Goal: Information Seeking & Learning: Learn about a topic

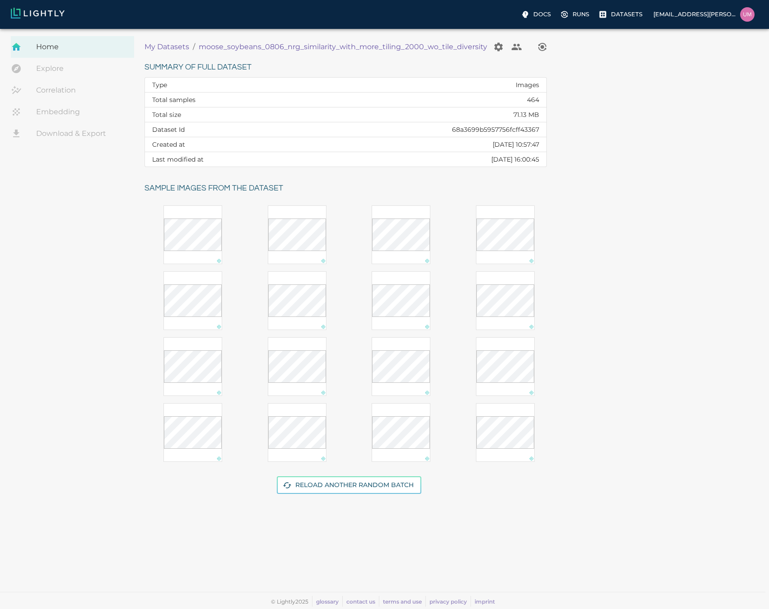
click at [168, 43] on p "My Datasets" at bounding box center [166, 47] width 45 height 11
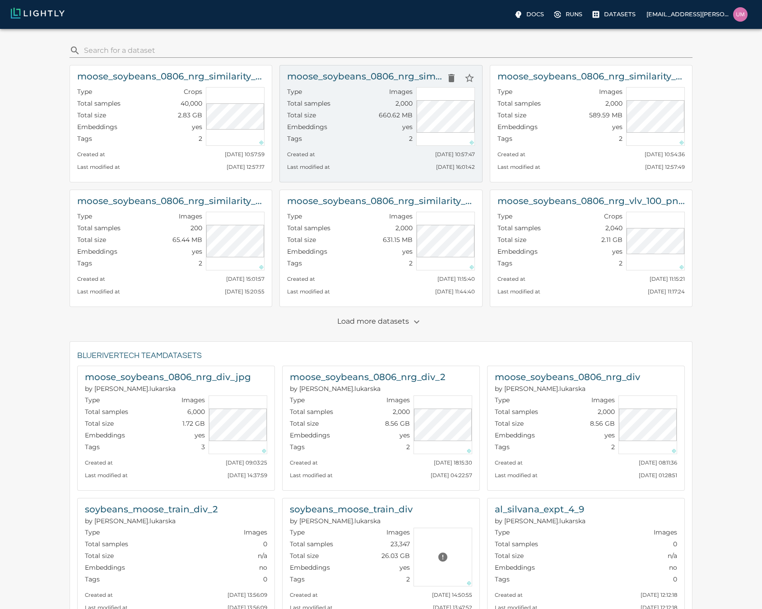
click at [358, 83] on h6 "moose_soybeans_0806_nrg_similarity_with_more_tiling_2000_wo_tile_diversity" at bounding box center [364, 76] width 155 height 14
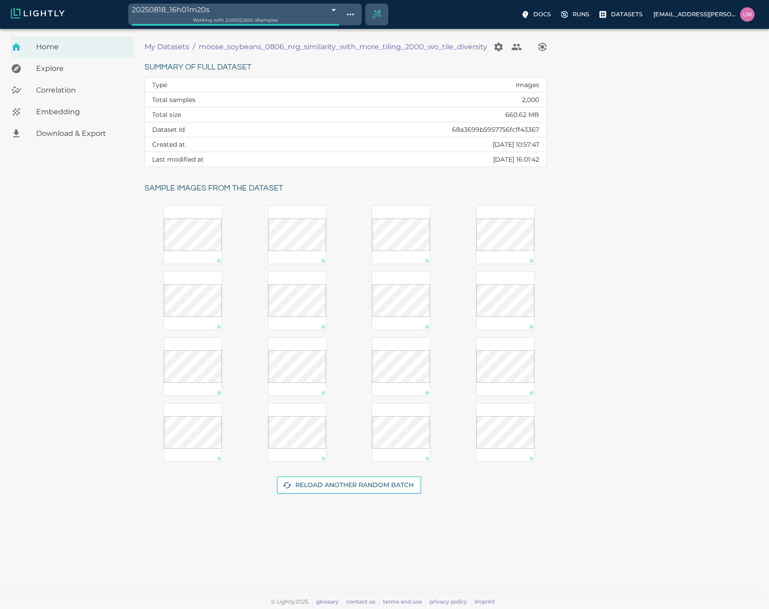
click at [163, 46] on p "My Datasets" at bounding box center [166, 47] width 45 height 11
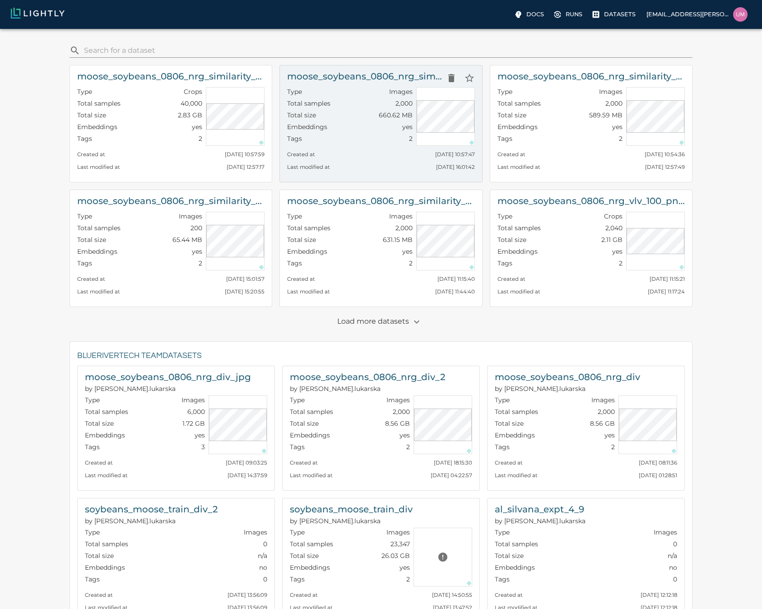
click at [393, 78] on h6 "moose_soybeans_0806_nrg_similarity_with_more_tiling_2000_wo_tile_diversity" at bounding box center [364, 76] width 155 height 14
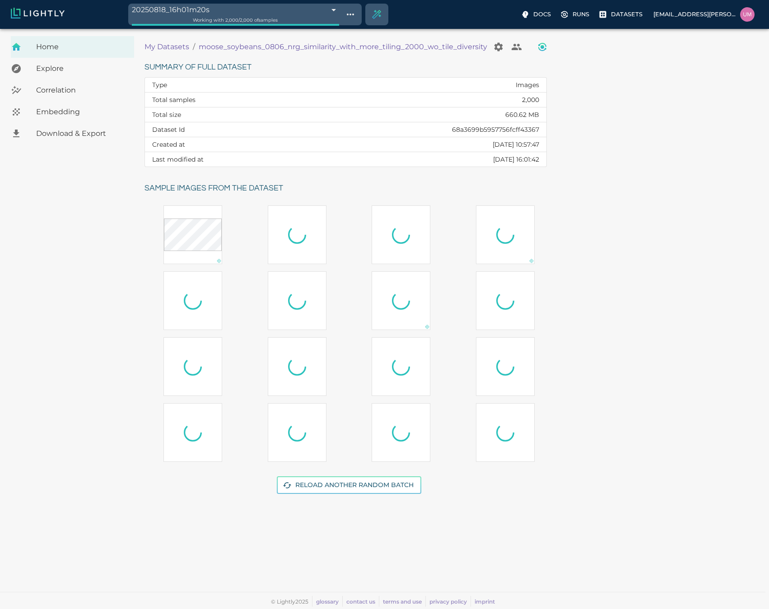
click at [541, 44] on icon "View worker run detail" at bounding box center [542, 45] width 8 height 4
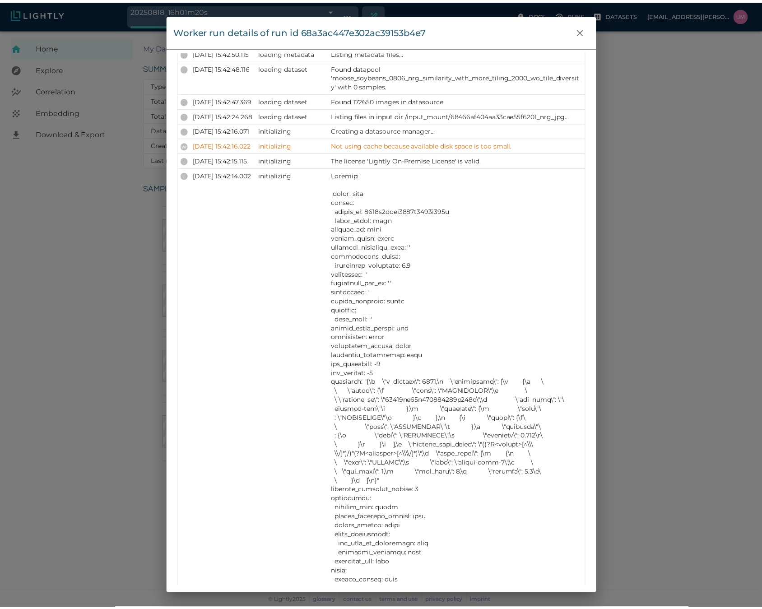
scroll to position [1762, 0]
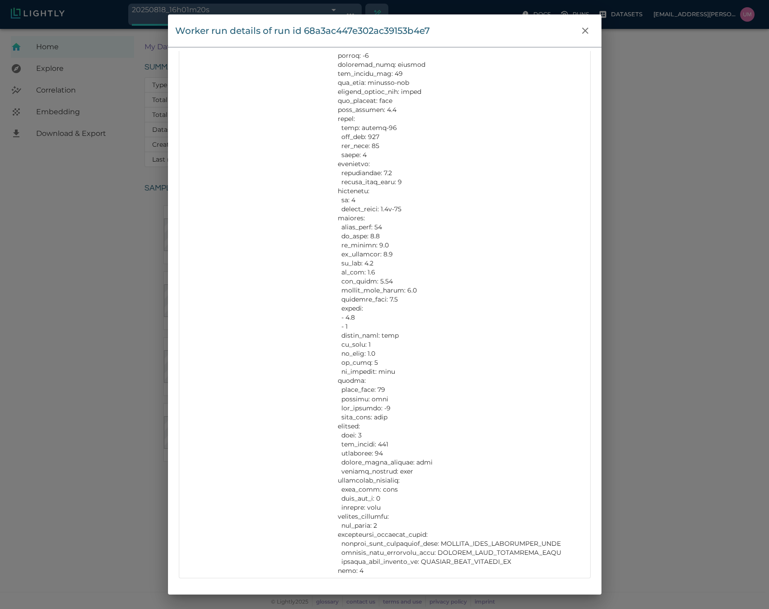
click at [646, 318] on div "Worker run details of run id 68a3ac447e302ac39153b4e7 Info Version 3.0.0 State …" at bounding box center [384, 304] width 769 height 609
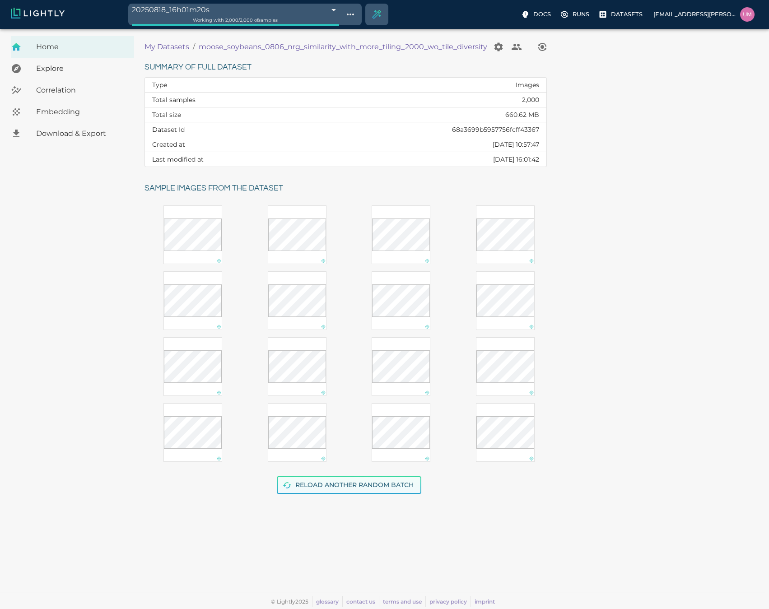
click at [350, 491] on button "Reload another random batch" at bounding box center [349, 485] width 144 height 18
click at [168, 46] on p "My Datasets" at bounding box center [166, 47] width 45 height 11
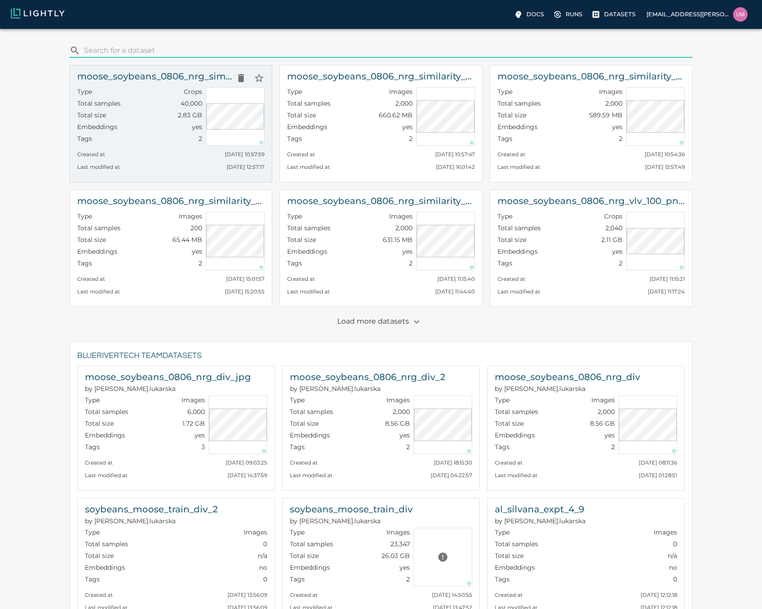
click at [170, 165] on div "Last modified at Mon, 18.08.2025 12:57:17" at bounding box center [170, 164] width 187 height 13
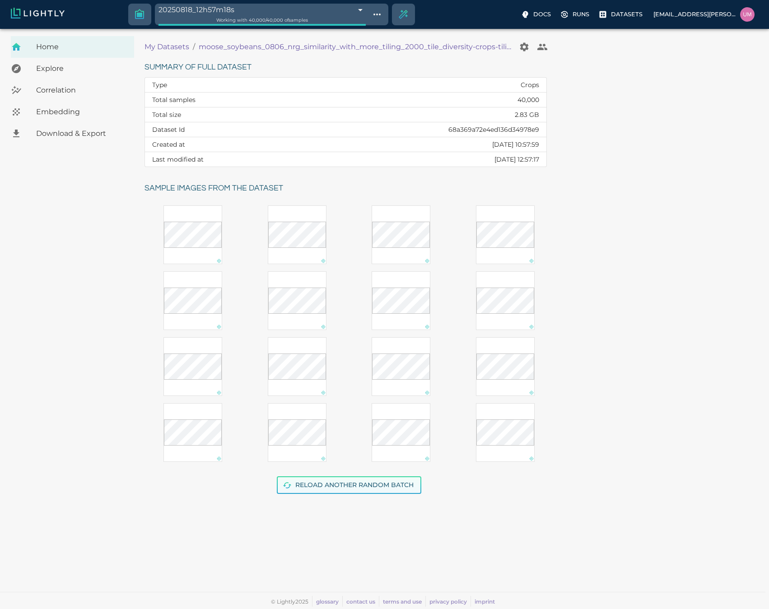
click at [323, 486] on button "Reload another random batch" at bounding box center [349, 485] width 144 height 18
click at [154, 45] on p "My Datasets" at bounding box center [166, 47] width 45 height 11
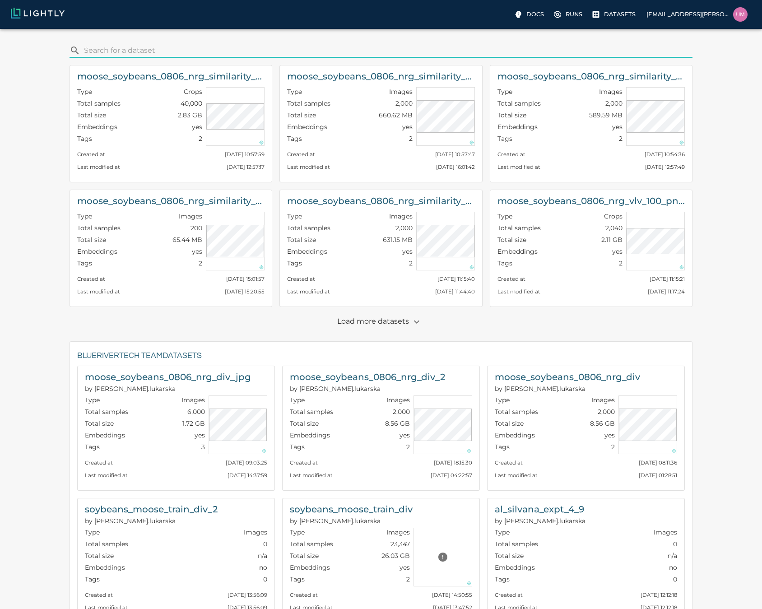
click at [368, 325] on p "Load more datasets" at bounding box center [380, 321] width 87 height 15
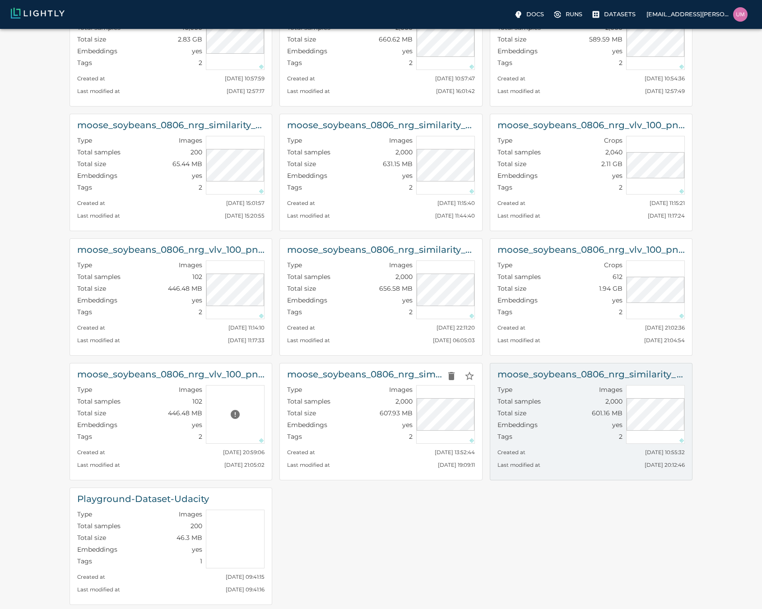
scroll to position [108, 0]
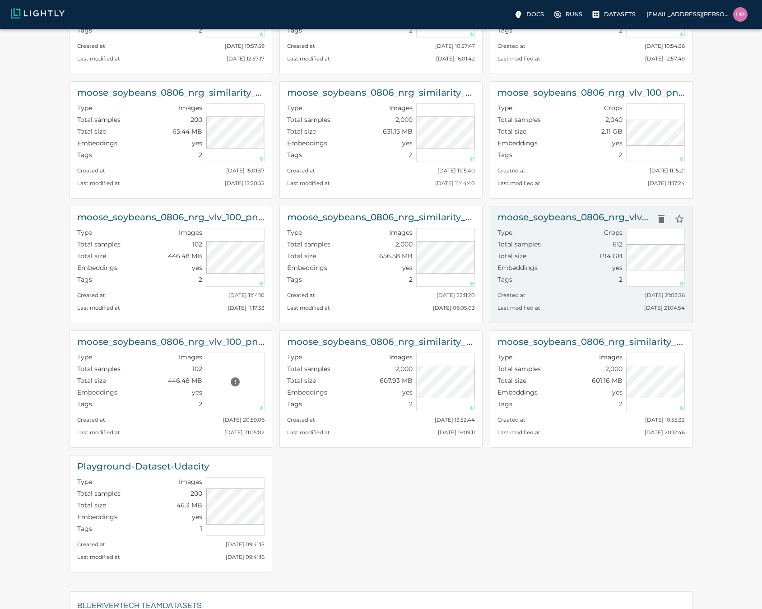
click at [565, 301] on div "Last modified at Wed, 30.07.2025 21:04:54" at bounding box center [590, 305] width 187 height 13
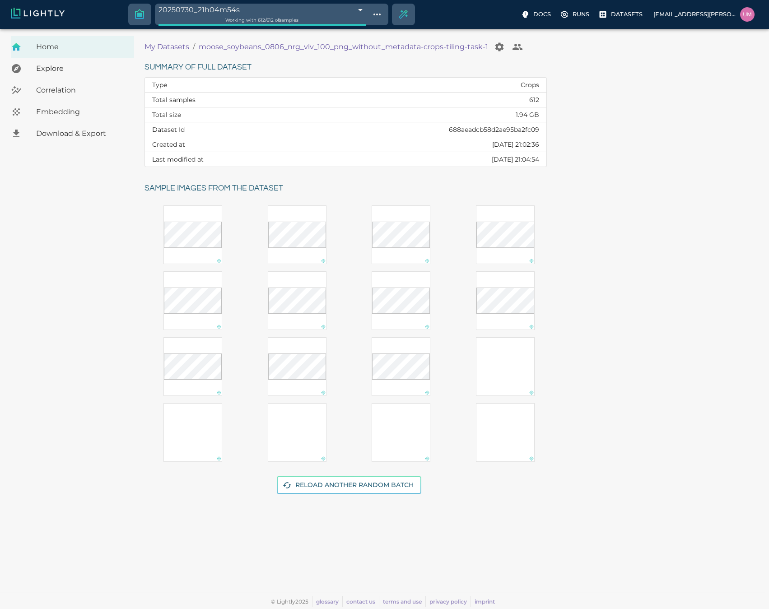
click at [520, 130] on td "688aeadcb58d2ae95ba2fc09" at bounding box center [423, 129] width 246 height 15
copy td "688aeadcb58d2ae95ba2fc09"
click at [66, 62] on div "Explore" at bounding box center [72, 69] width 123 height 22
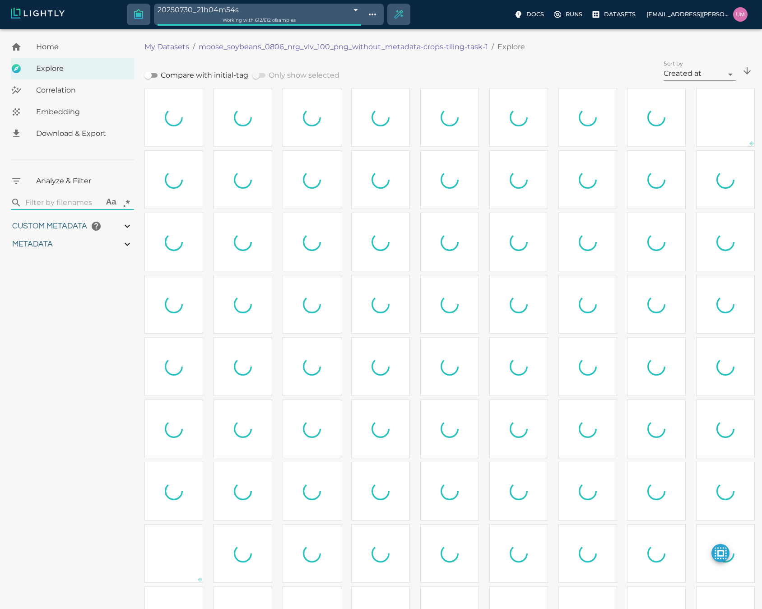
type input "1.45345179841884"
type input "5.33945179841884"
type input "8.35008144378662"
type input "76.7030814437866"
type input "1.45345179841884"
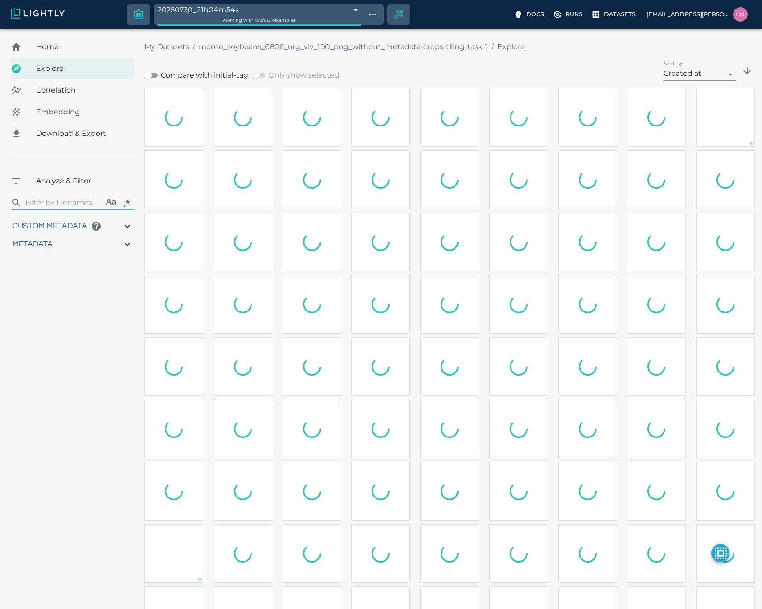
type input "5.33945179841884"
type input "8.35008144378662"
type input "76.7030814437866"
type input "1.45345179841884"
type input "5.33945179841884"
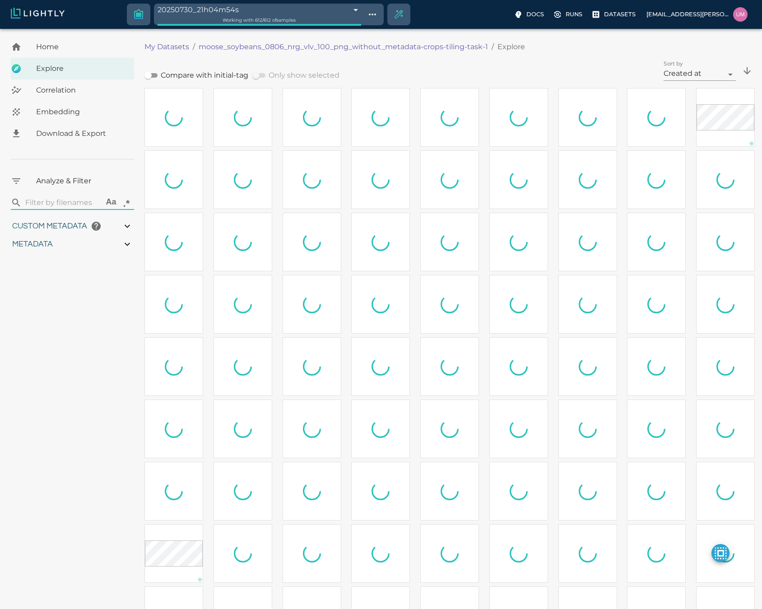
type input "8.35008144378662"
type input "76.7030814437866"
click at [75, 54] on div "Home" at bounding box center [72, 47] width 123 height 22
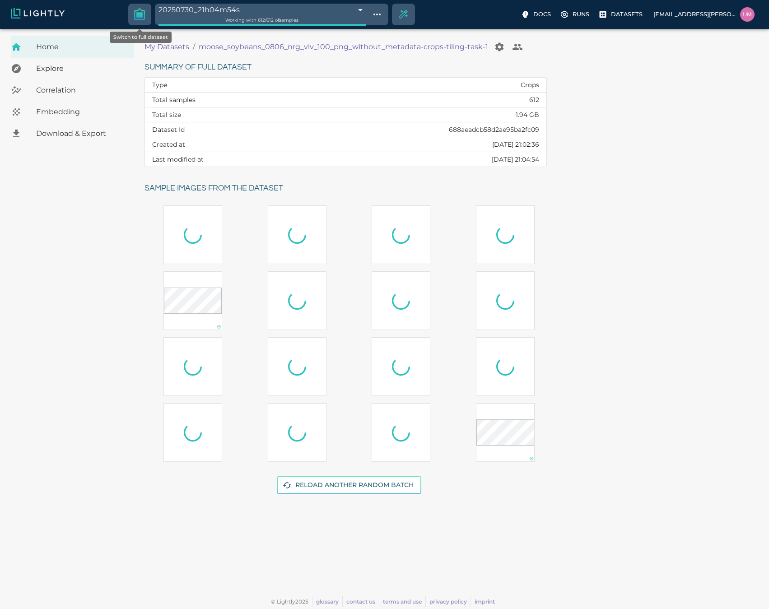
click at [149, 21] on div "Switch to full dataset" at bounding box center [140, 15] width 22 height 22
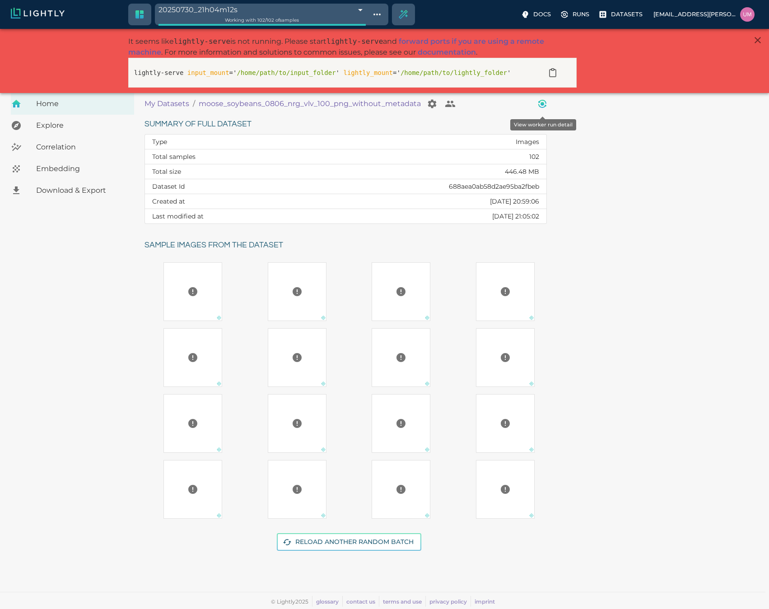
click at [537, 106] on icon "View worker run detail" at bounding box center [542, 103] width 11 height 11
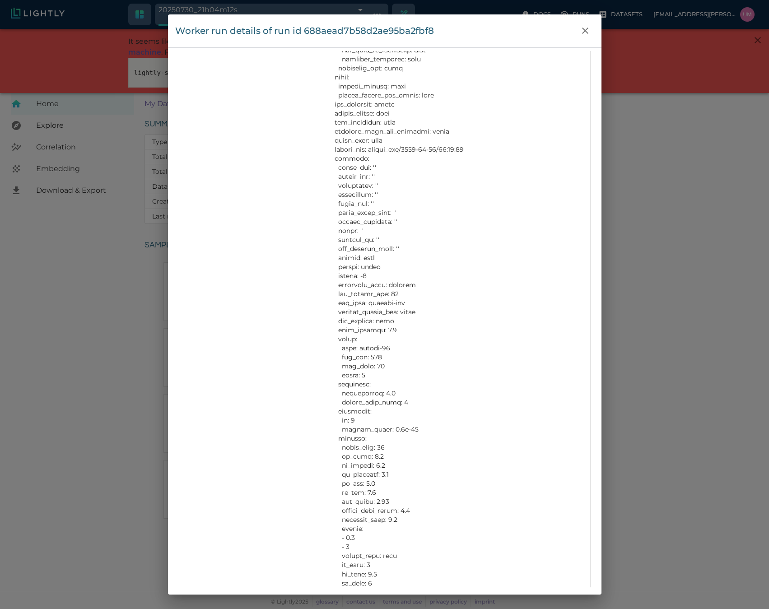
scroll to position [1463, 0]
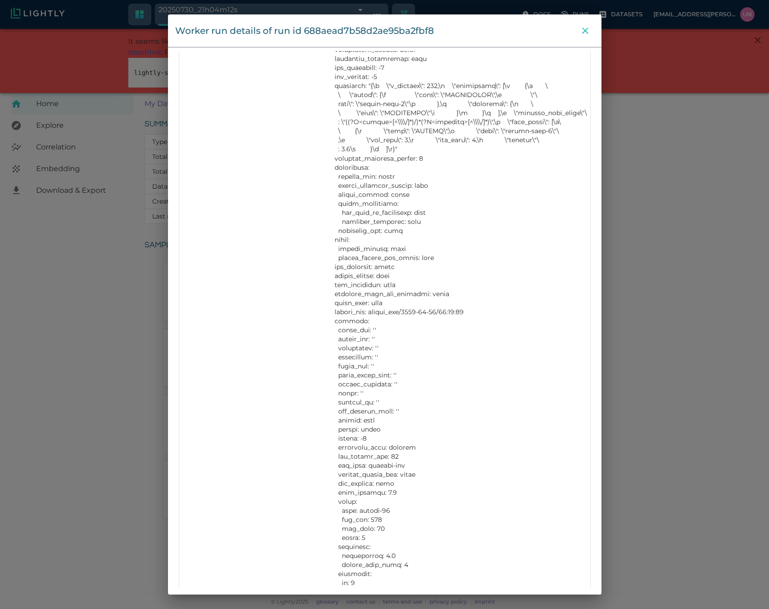
click at [585, 27] on icon "close" at bounding box center [585, 30] width 11 height 11
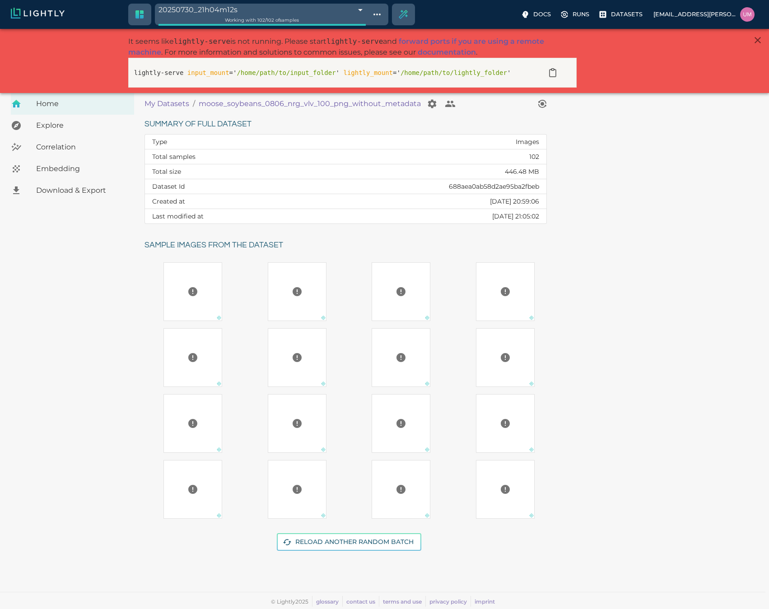
click at [155, 104] on p "My Datasets" at bounding box center [166, 103] width 45 height 11
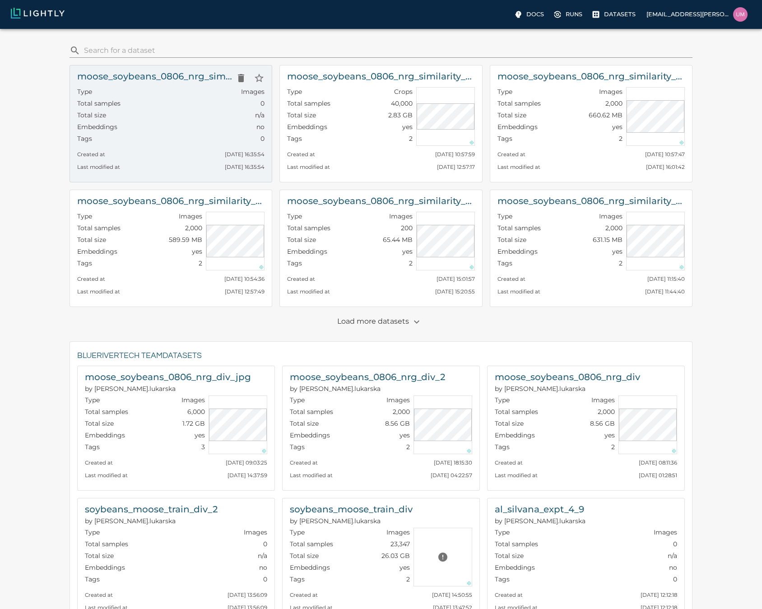
click at [174, 134] on div "Embeddings no" at bounding box center [170, 128] width 187 height 12
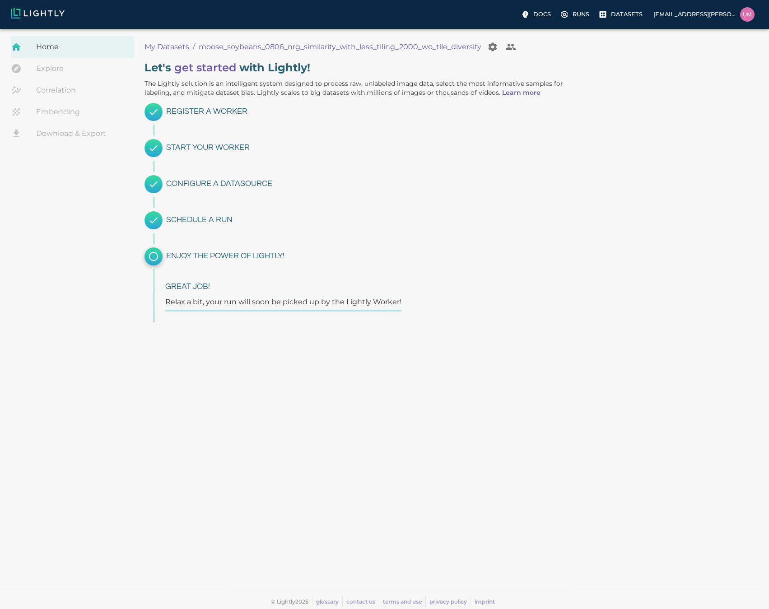
click at [168, 45] on p "My Datasets" at bounding box center [166, 47] width 45 height 11
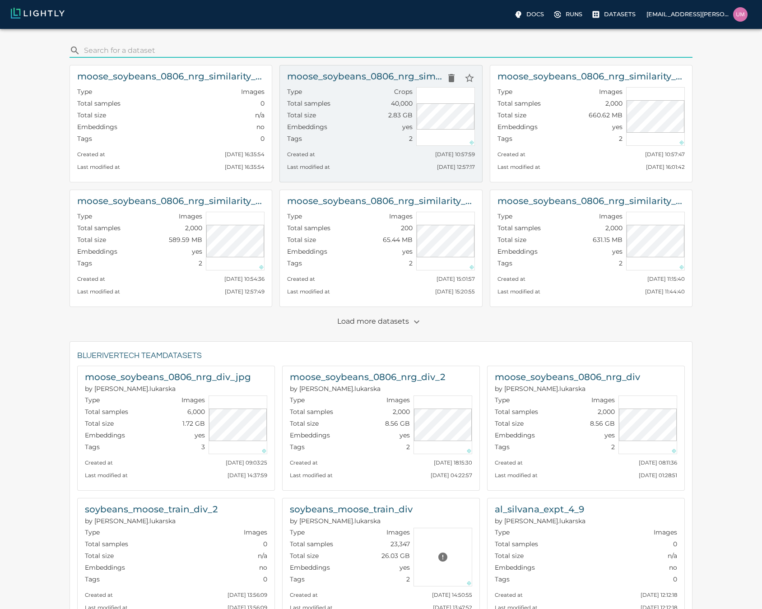
click at [323, 157] on div "Created at Mon, 18.08.2025 10:57:59" at bounding box center [380, 152] width 187 height 13
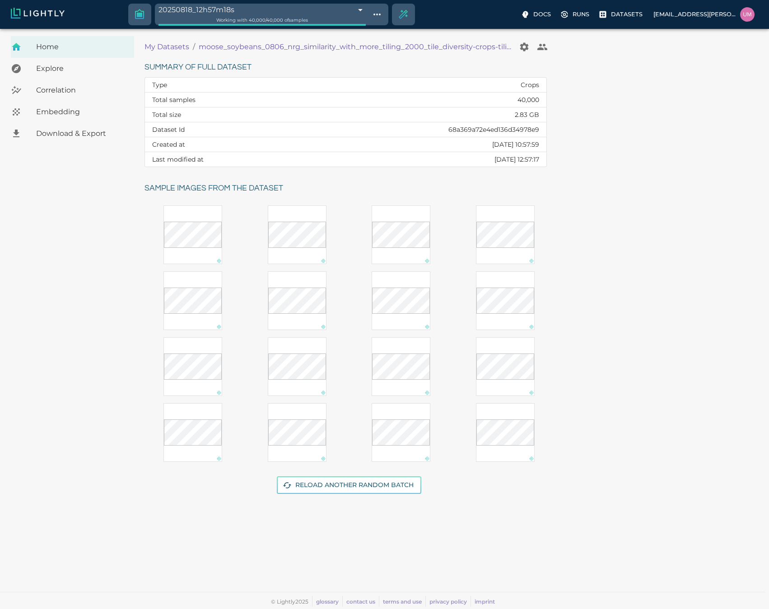
click at [73, 117] on span "Embedding" at bounding box center [81, 112] width 91 height 11
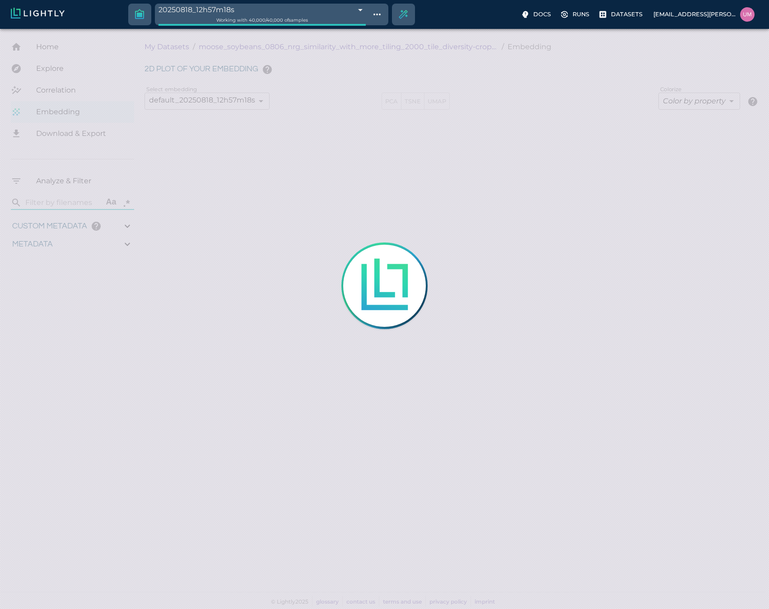
type input "11.26902"
type input "57.282"
type input "0.73406160483707"
type input "11.7620616048371"
type input "4.47837162017822"
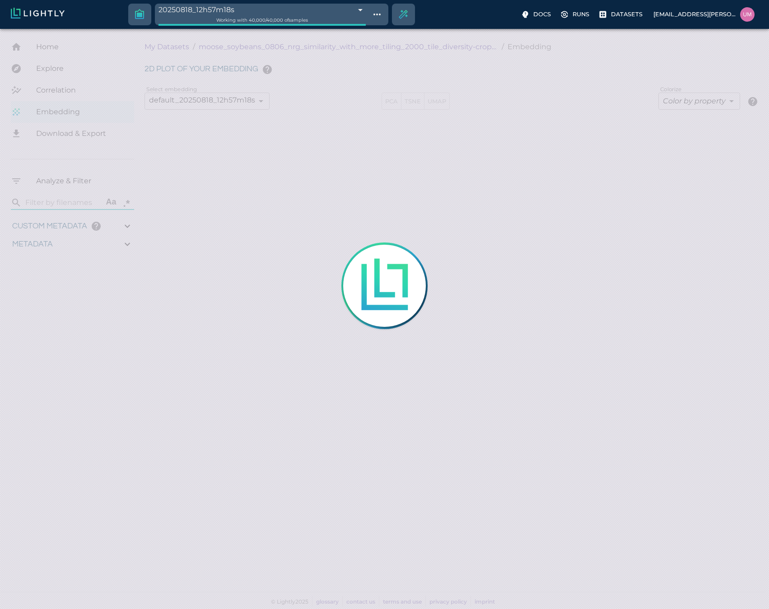
type input "91.0993716201782"
type input "11.26902"
type input "57.282"
type input "0.73406160483707"
type input "11.7620616048371"
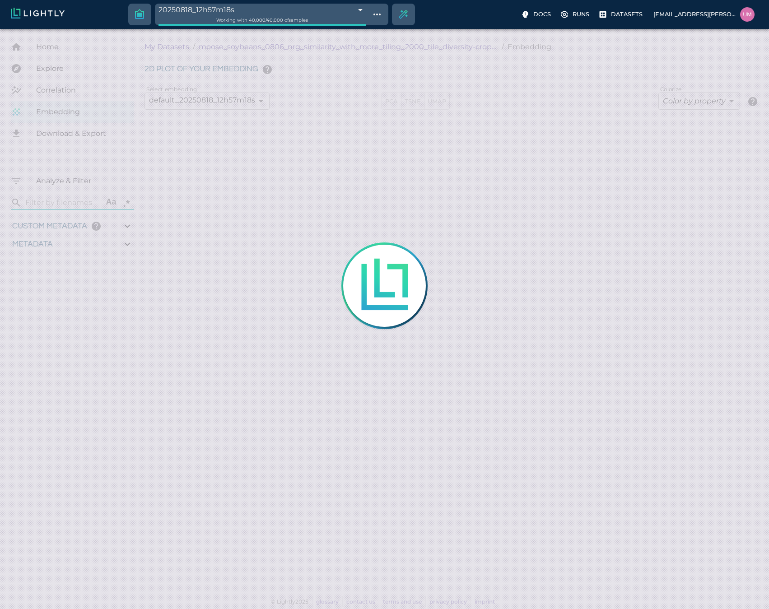
type input "4.47837162017822"
type input "91.0993716201782"
type input "11.26902"
type input "57.282"
type input "0.73406160483707"
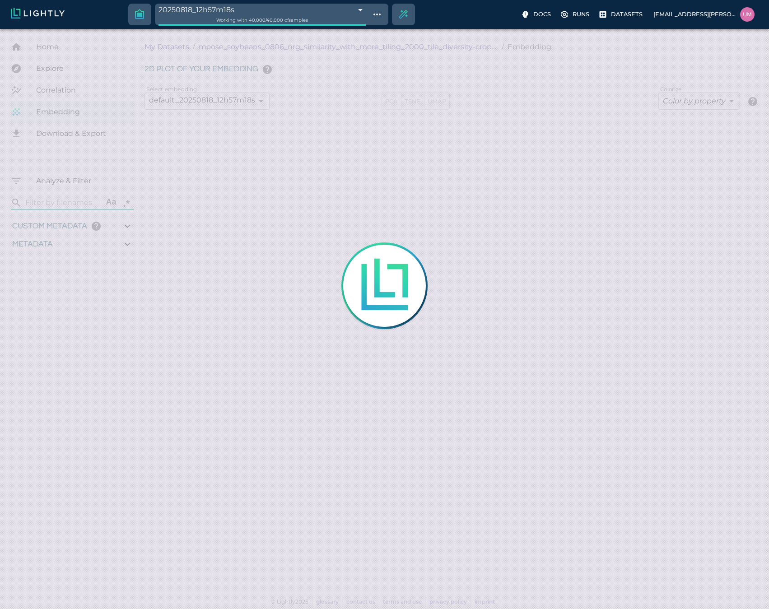
type input "11.7620616048371"
type input "4.47837162017822"
type input "91.0993716201782"
type input "11.26902"
type input "57.282"
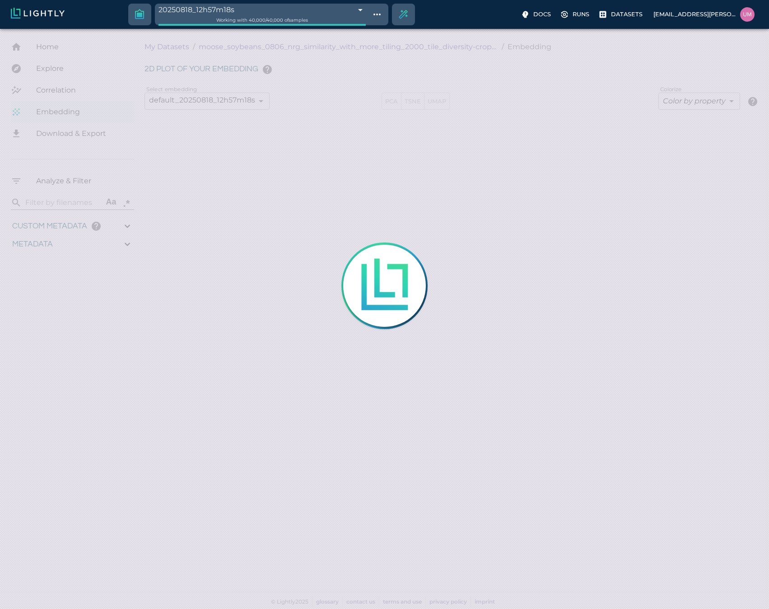
type input "0.73406160483707"
type input "11.7620616048371"
type input "4.47837162017822"
type input "91.0993716201782"
type input "11.26902"
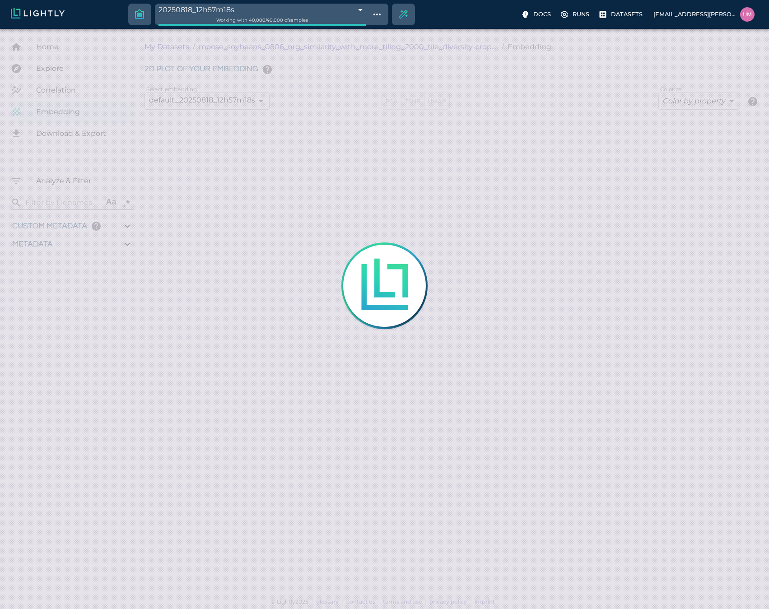
type input "57.282"
type input "0.73406160483707"
type input "11.7620616048371"
type input "4.47837162017822"
type input "91.0993716201782"
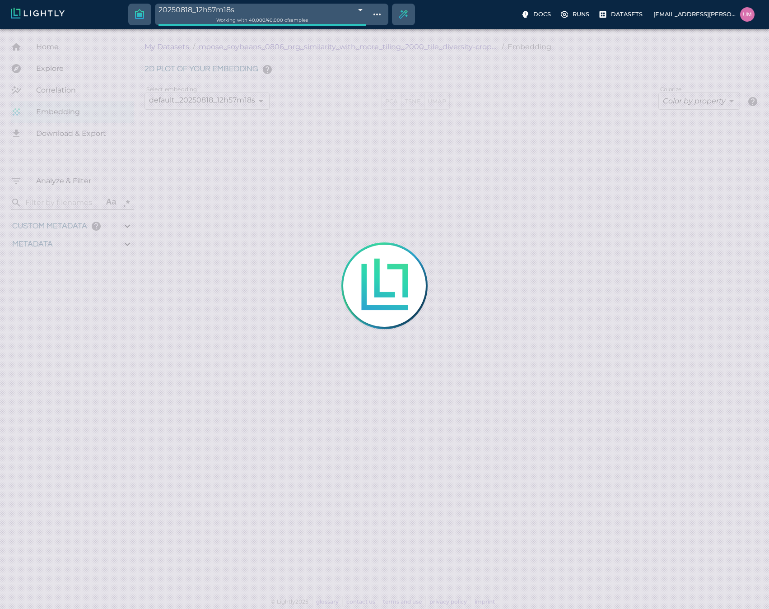
type input "11.26902"
type input "57.282"
type input "0.73406160483707"
type input "11.7620616048371"
type input "4.47837162017822"
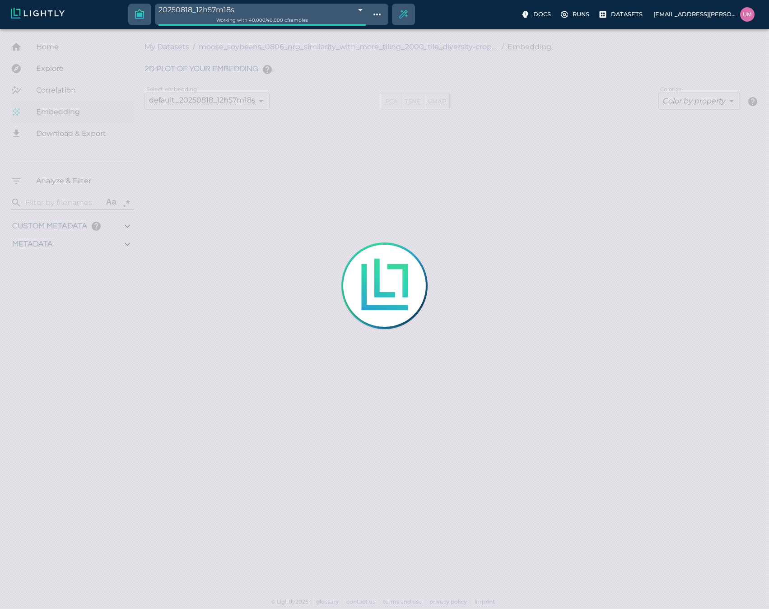
type input "91.0993716201782"
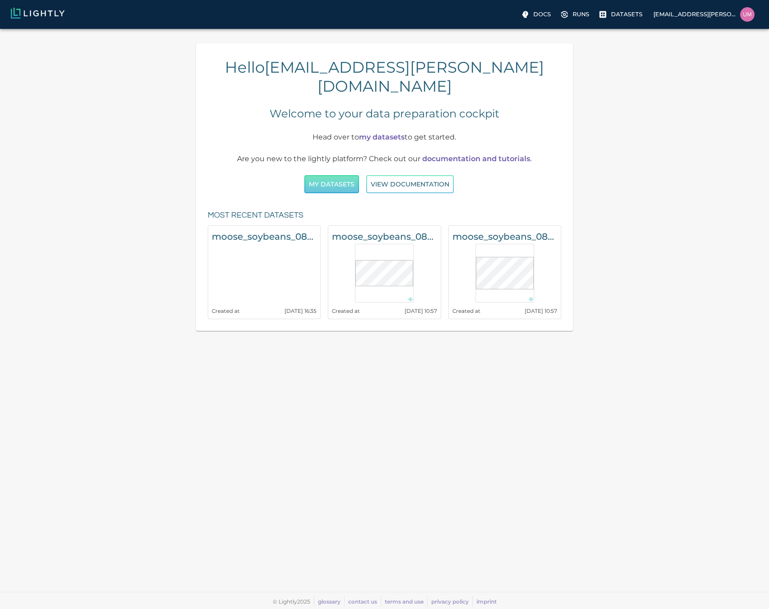
click at [339, 175] on button "My Datasets" at bounding box center [331, 184] width 55 height 19
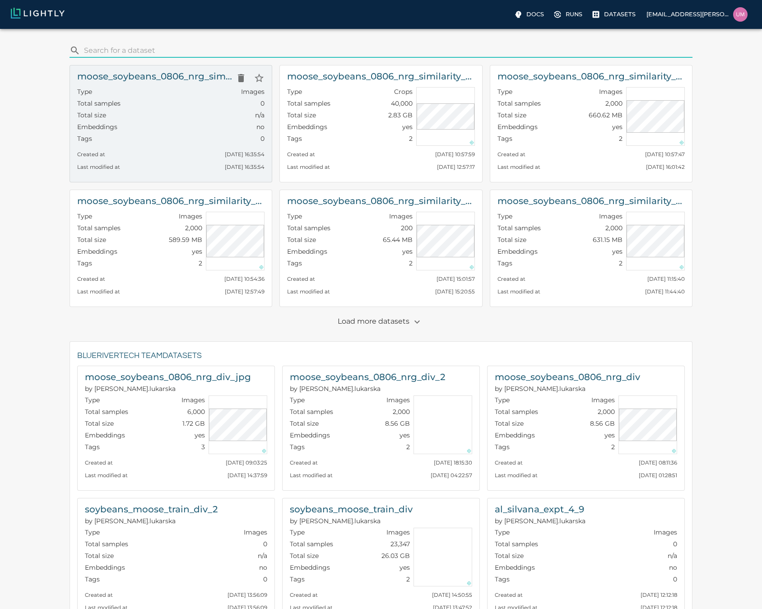
click at [152, 78] on h6 "moose_soybeans_0806_nrg_similarity_with_less_tiling_2000_wo_tile_diversity" at bounding box center [154, 76] width 155 height 14
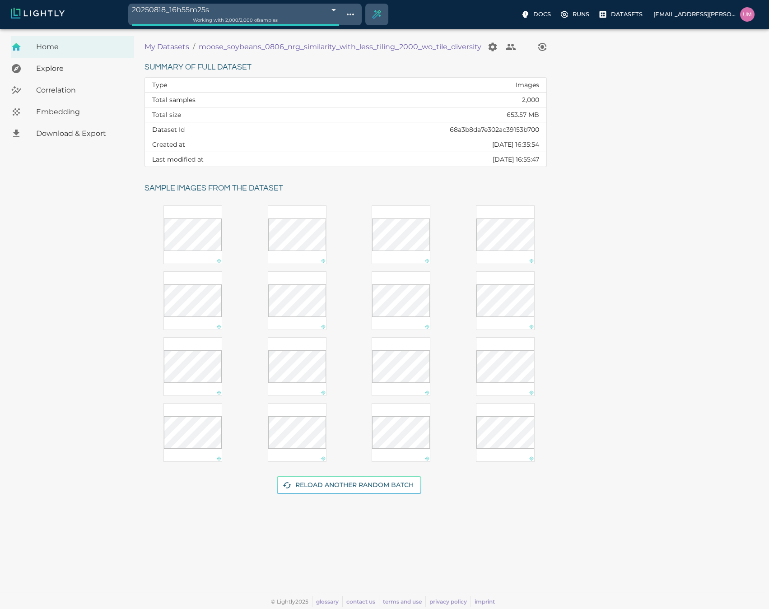
click at [173, 41] on ol "My Datasets / moose_soybeans_0806_nrg_similarity_with_less_tiling_2000_wo_tile_…" at bounding box center [338, 47] width 389 height 18
click at [171, 45] on p "My Datasets" at bounding box center [166, 47] width 45 height 11
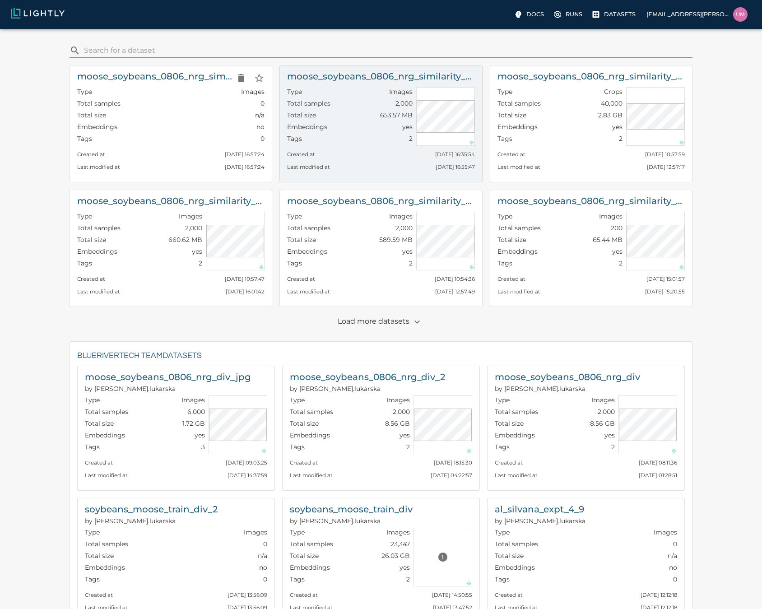
click at [165, 100] on div "Total samples 0" at bounding box center [170, 105] width 187 height 12
